Goal: Information Seeking & Learning: Learn about a topic

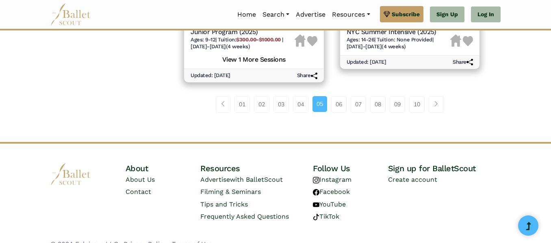
scroll to position [1289, 0]
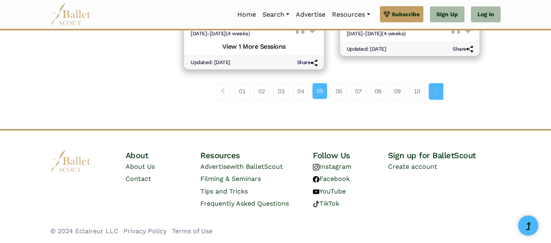
click at [437, 95] on link "Page navigation example" at bounding box center [435, 91] width 15 height 16
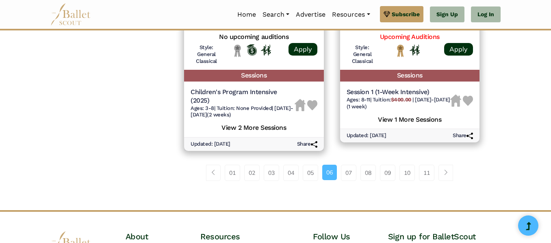
scroll to position [1234, 0]
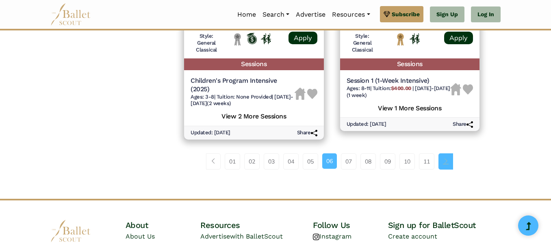
click at [445, 162] on span "Page navigation example" at bounding box center [446, 161] width 6 height 6
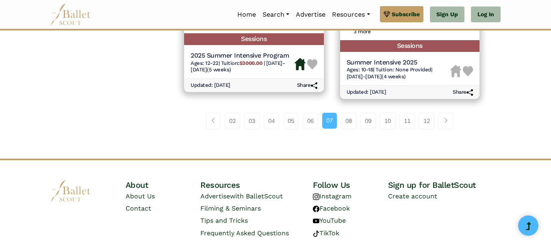
scroll to position [1299, 0]
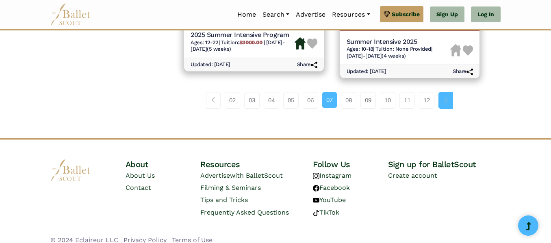
click at [444, 95] on link "Page navigation example" at bounding box center [445, 100] width 15 height 16
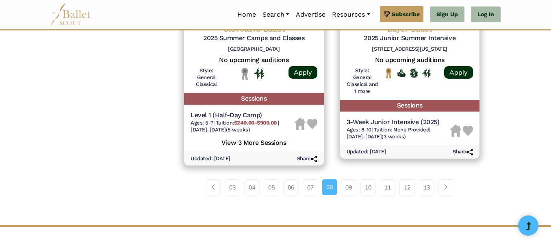
scroll to position [1202, 0]
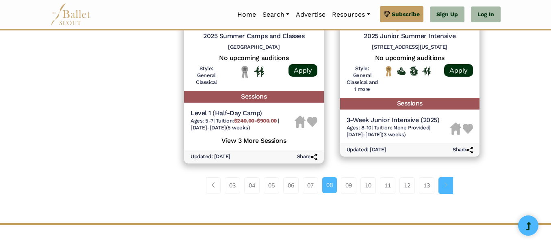
click at [447, 182] on span "Page navigation example" at bounding box center [446, 185] width 6 height 6
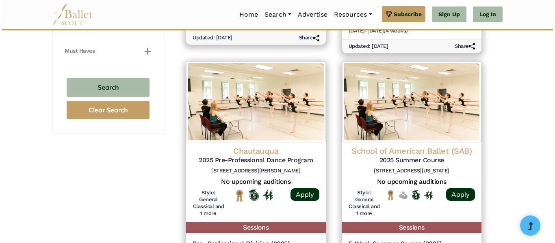
scroll to position [633, 0]
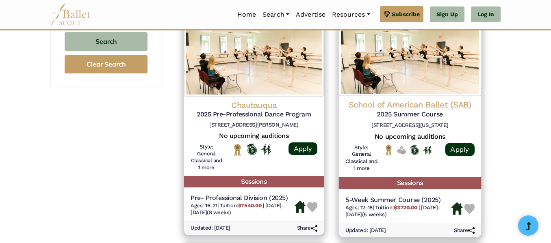
click at [453, 102] on h4 "School of American Ballet (SAB)" at bounding box center [409, 104] width 129 height 11
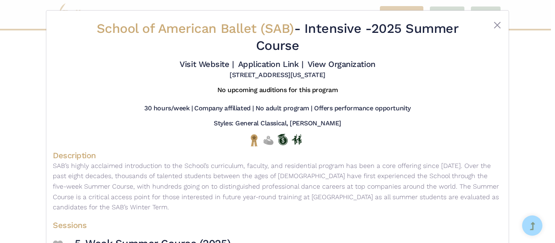
scroll to position [0, 0]
